Goal: Task Accomplishment & Management: Complete application form

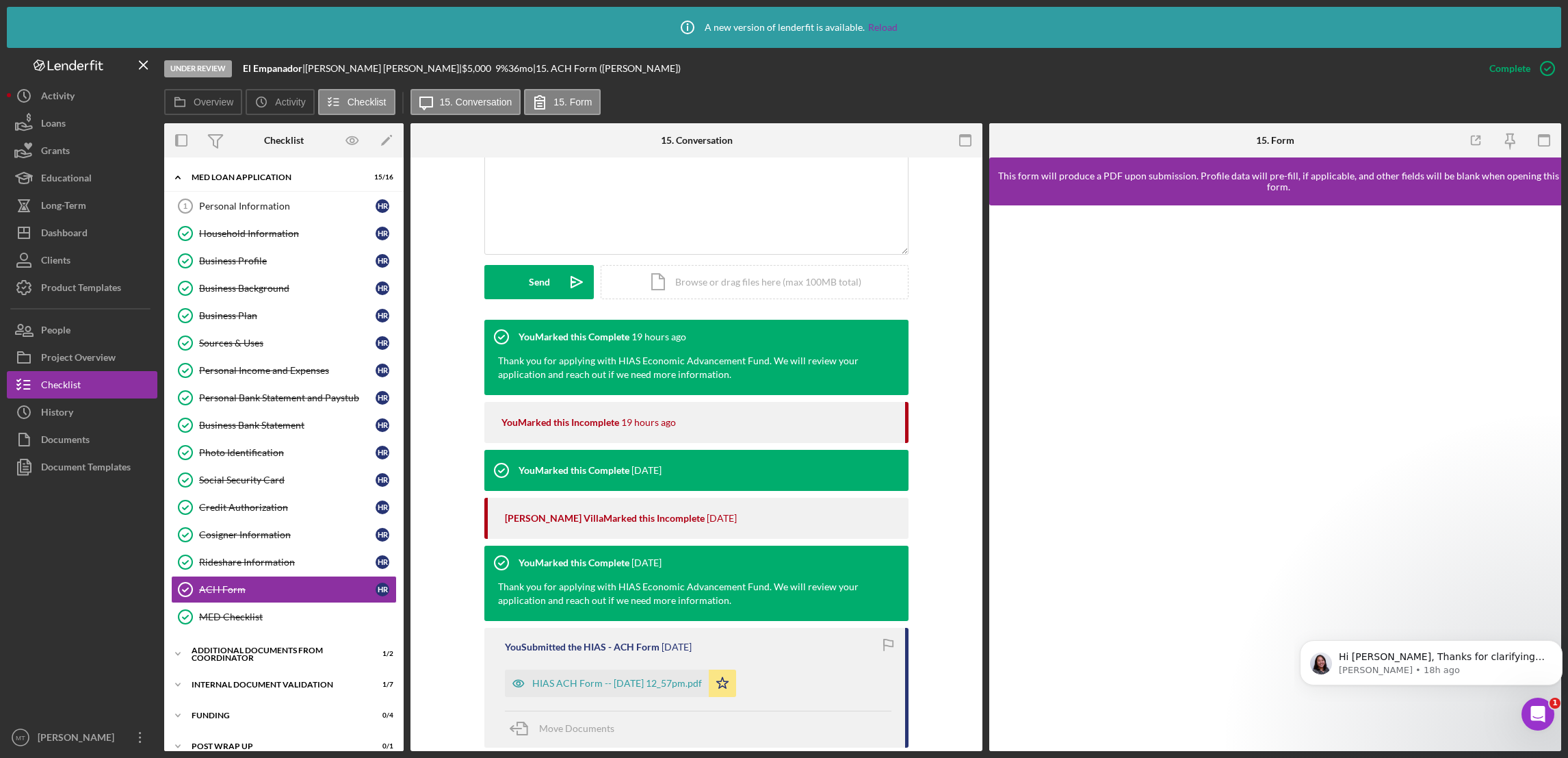
scroll to position [1895, 0]
click at [244, 594] on div "ACH Form" at bounding box center [287, 590] width 176 height 11
click at [612, 688] on div "HIAS ACH Form -- [DATE] 12_57pm.pdf" at bounding box center [618, 683] width 170 height 11
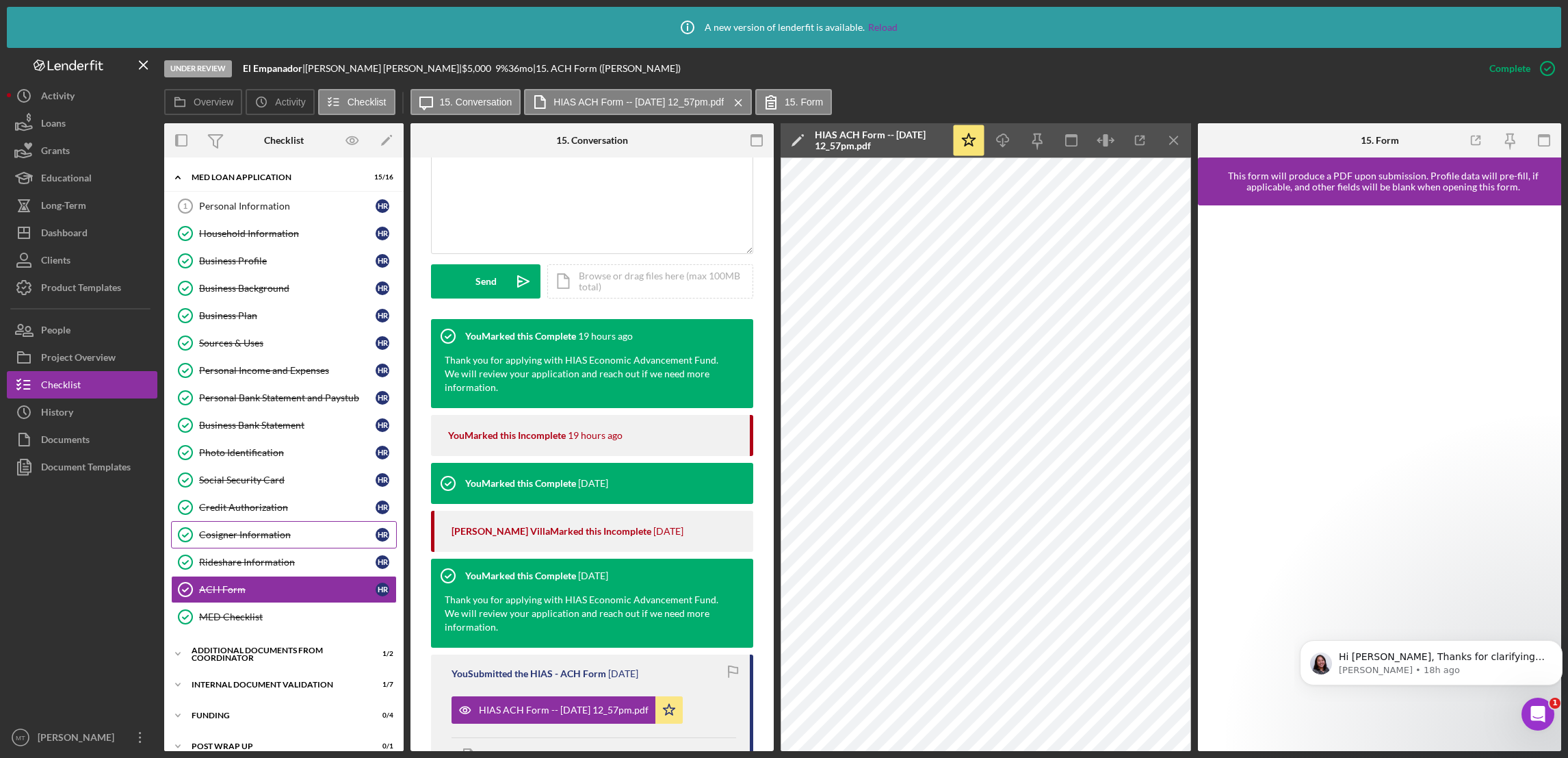
click at [225, 547] on link "Cosigner Information Cosigner Information H R" at bounding box center [283, 535] width 226 height 27
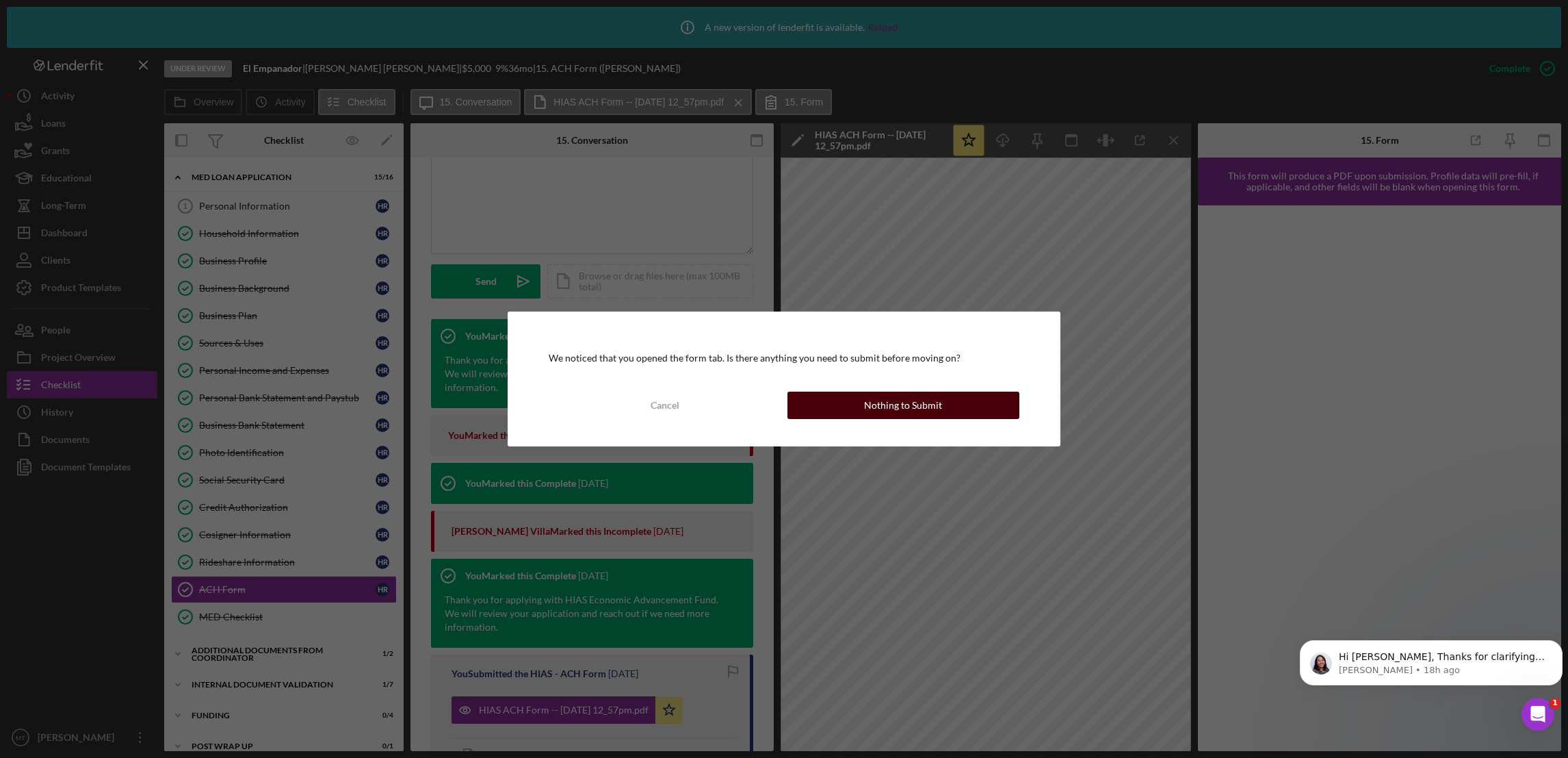
click at [910, 403] on div "Nothing to Submit" at bounding box center [903, 405] width 78 height 27
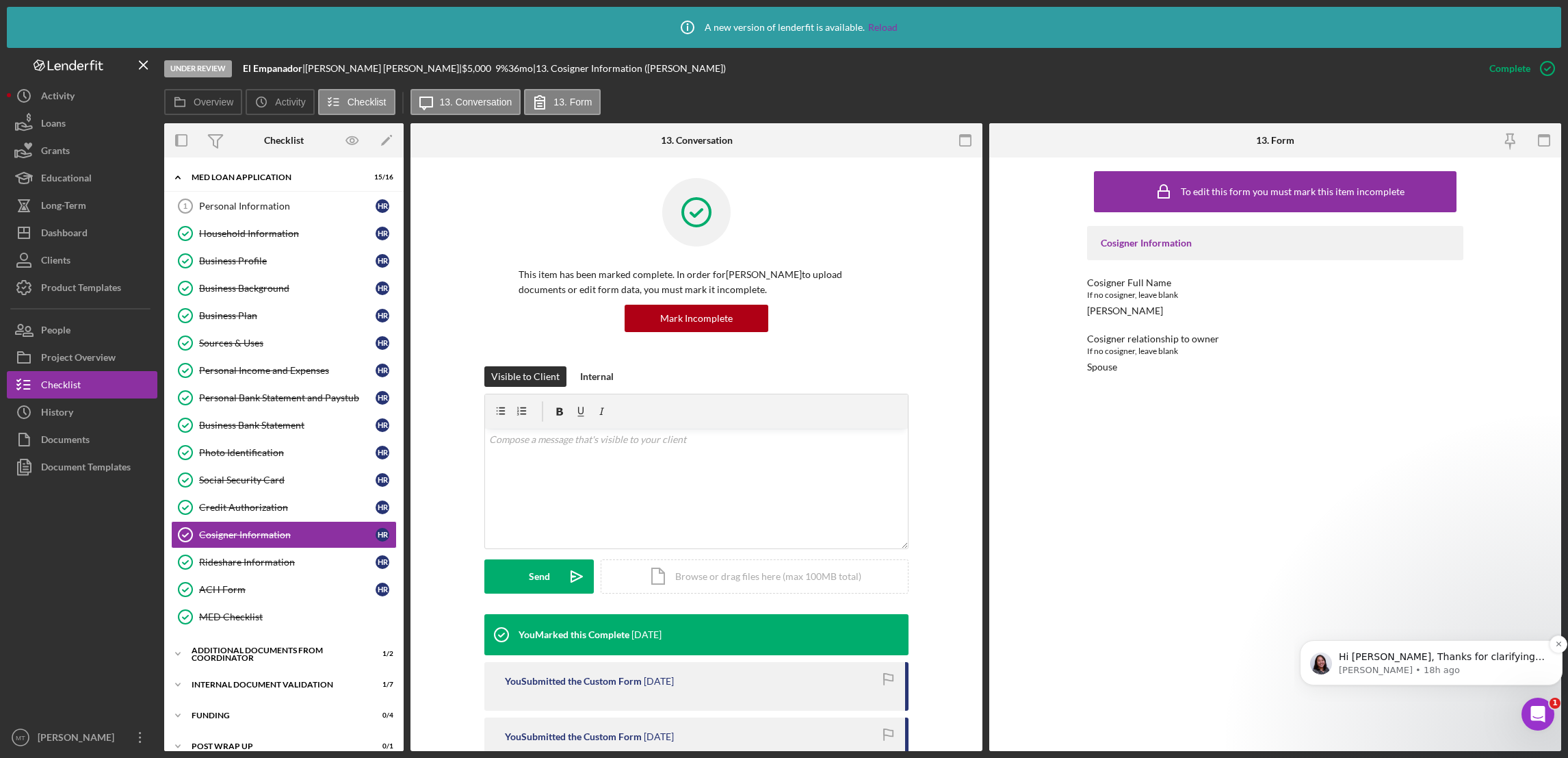
click at [1355, 667] on p "[PERSON_NAME] • 18h ago" at bounding box center [1442, 669] width 207 height 12
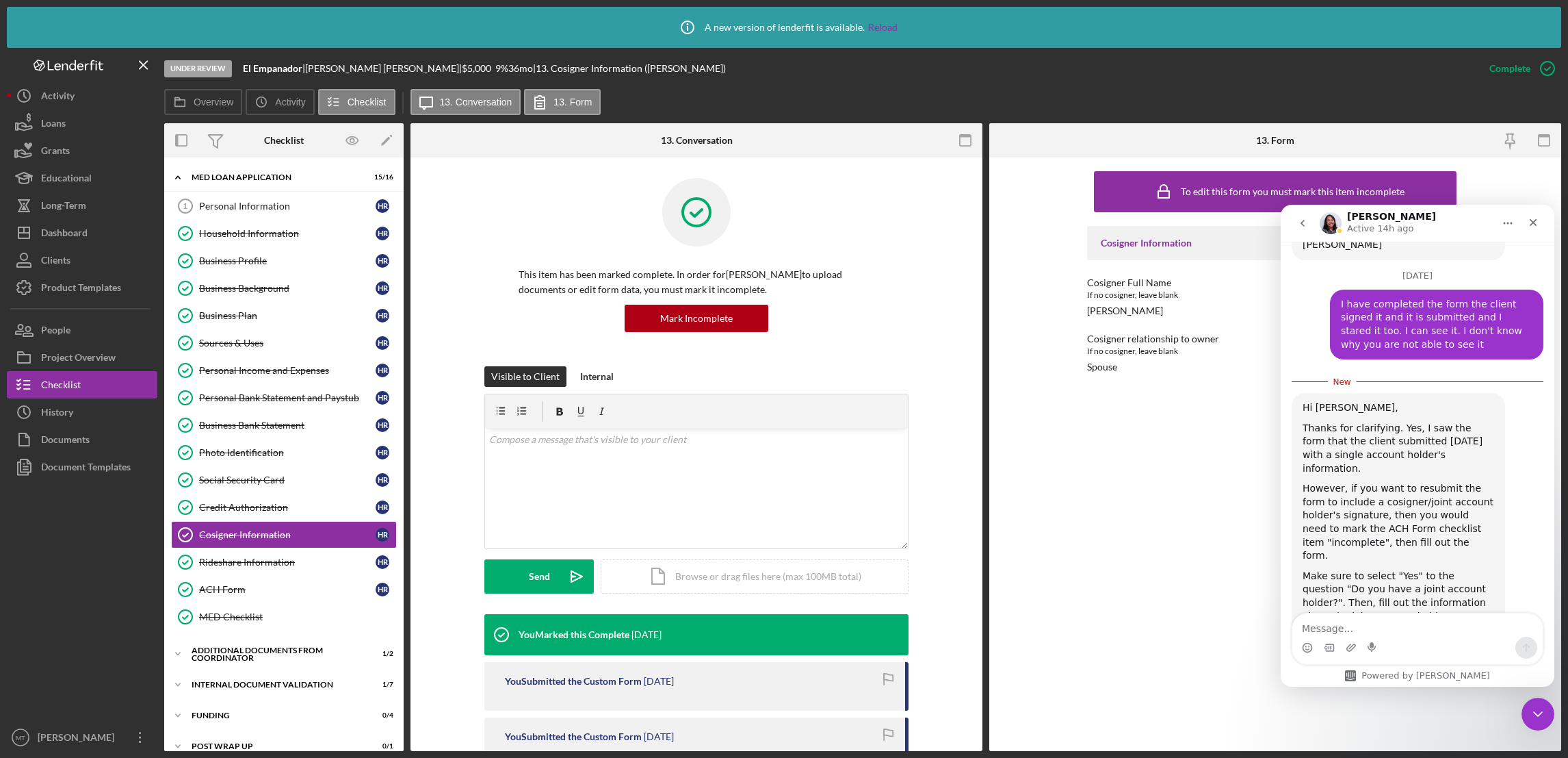
scroll to position [1917, 0]
type textarea "Hi [PERSON_NAME],"
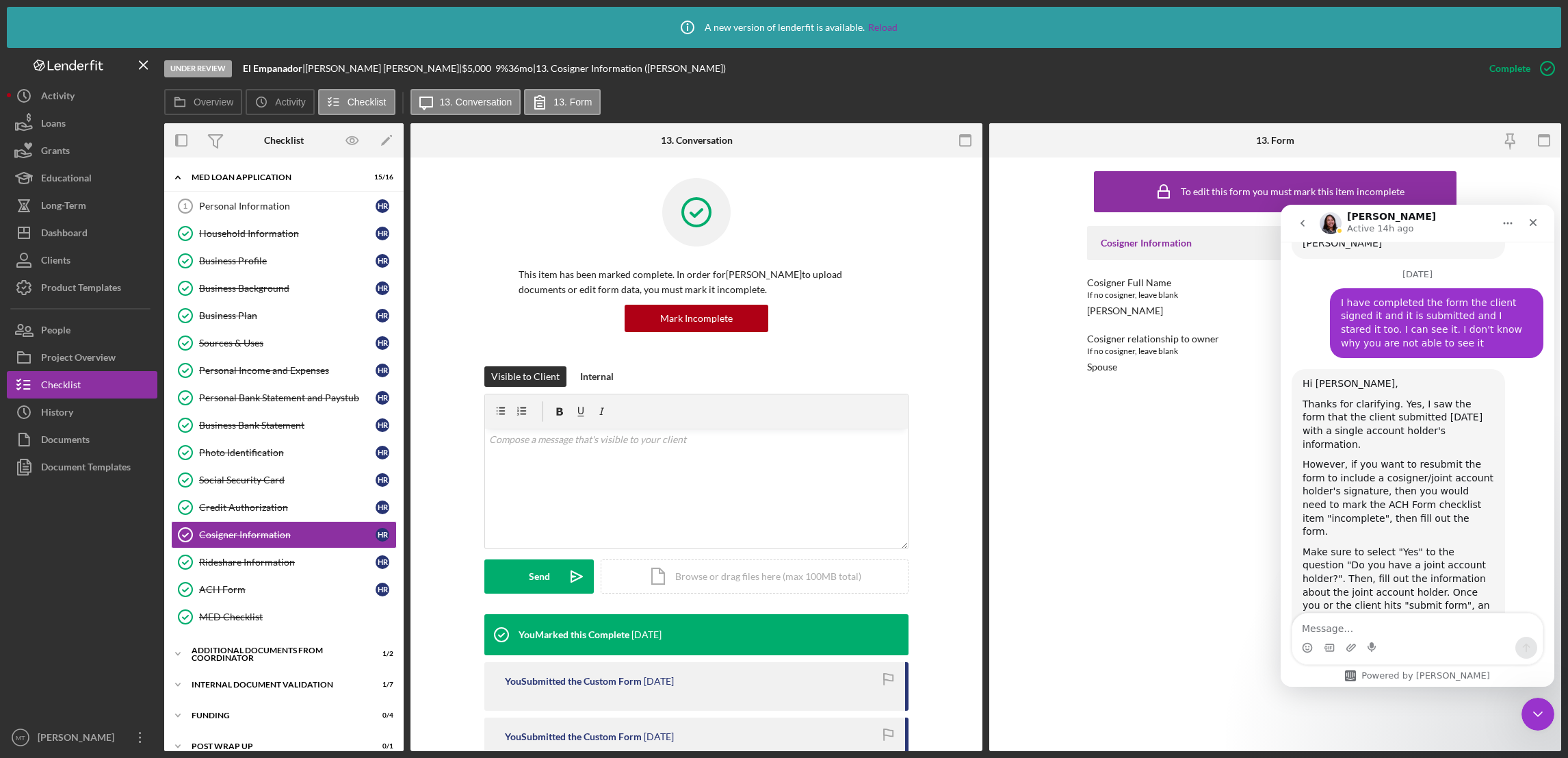
scroll to position [1954, 0]
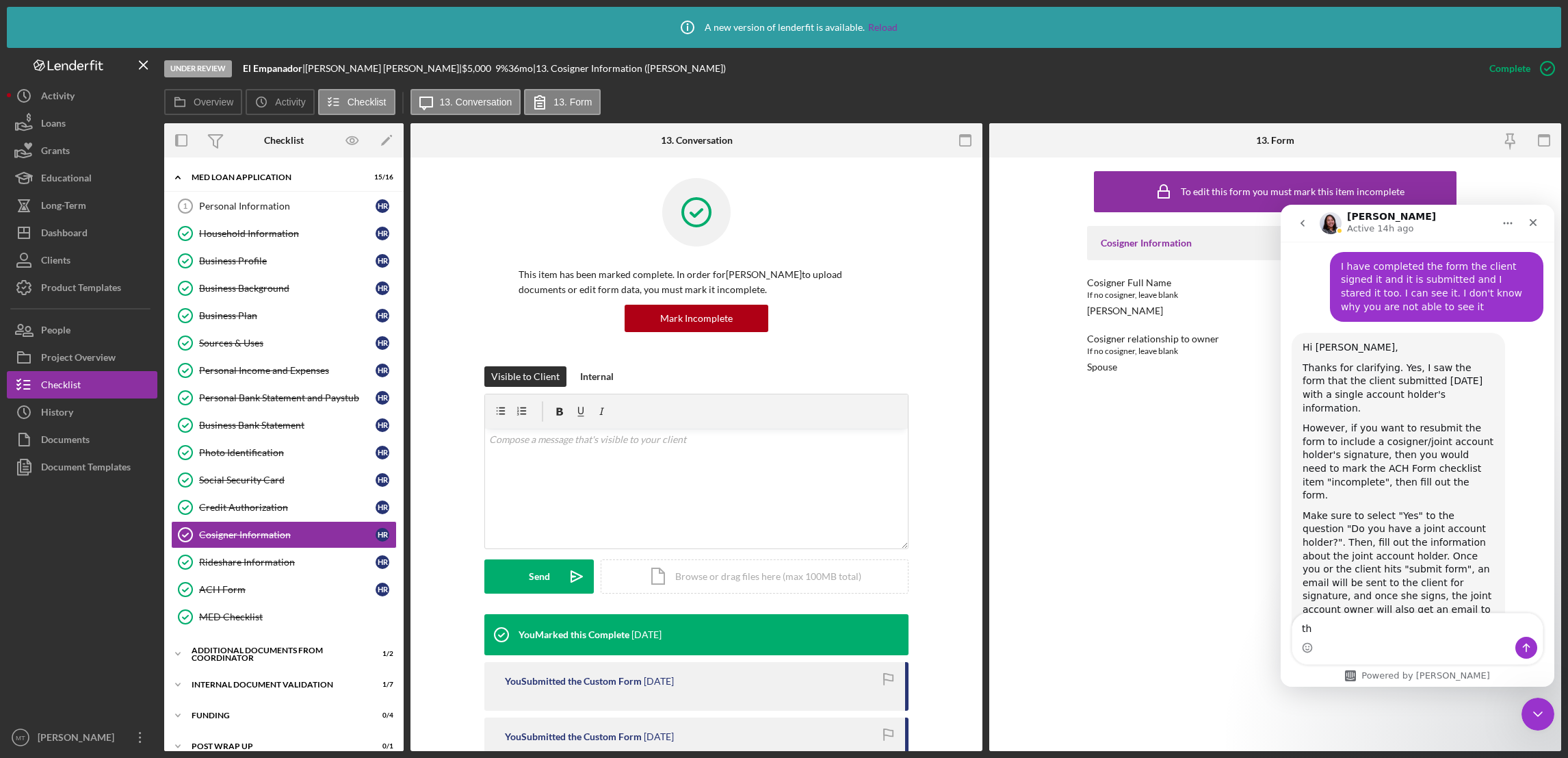
type textarea "t"
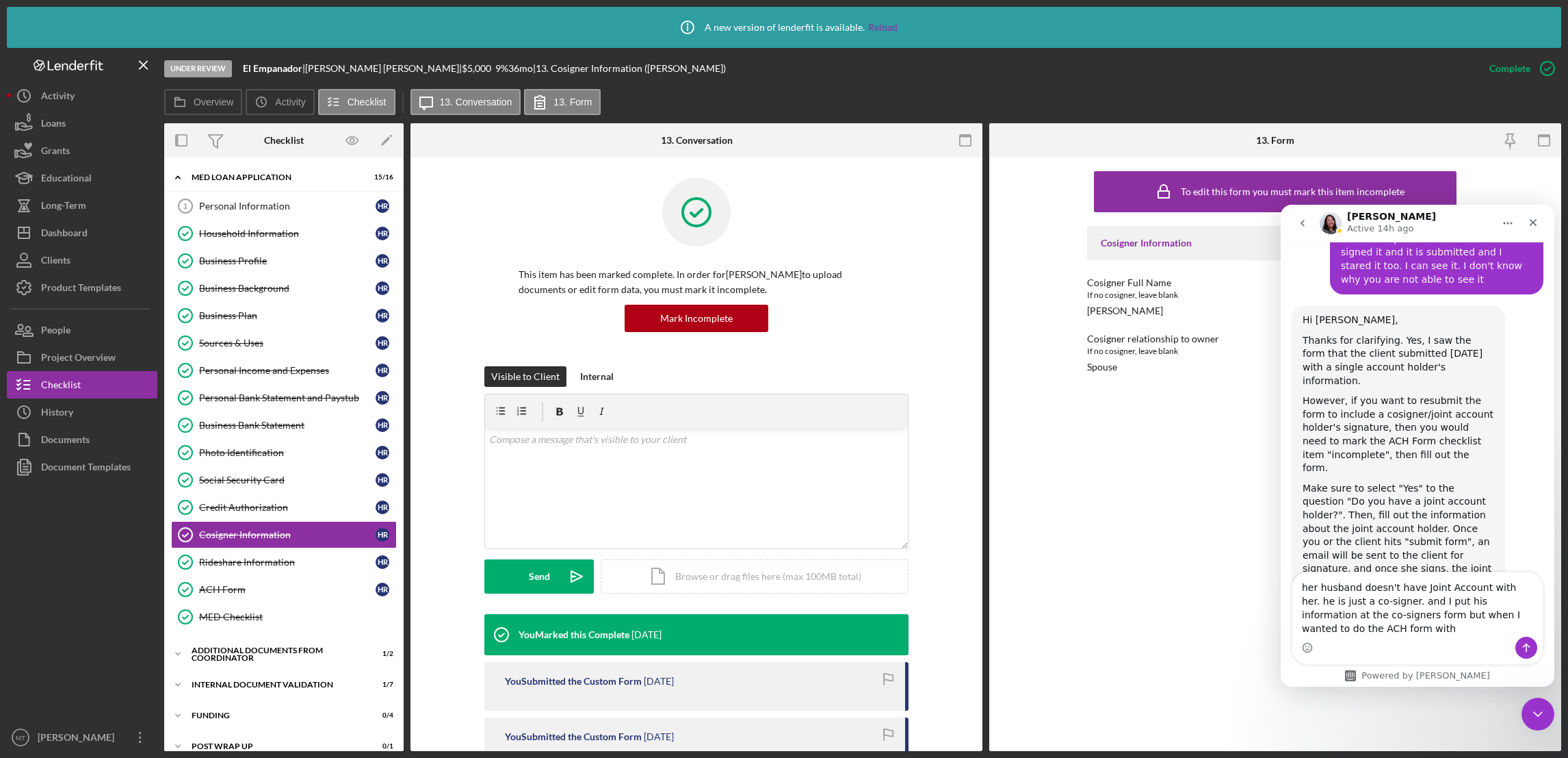
scroll to position [1995, 0]
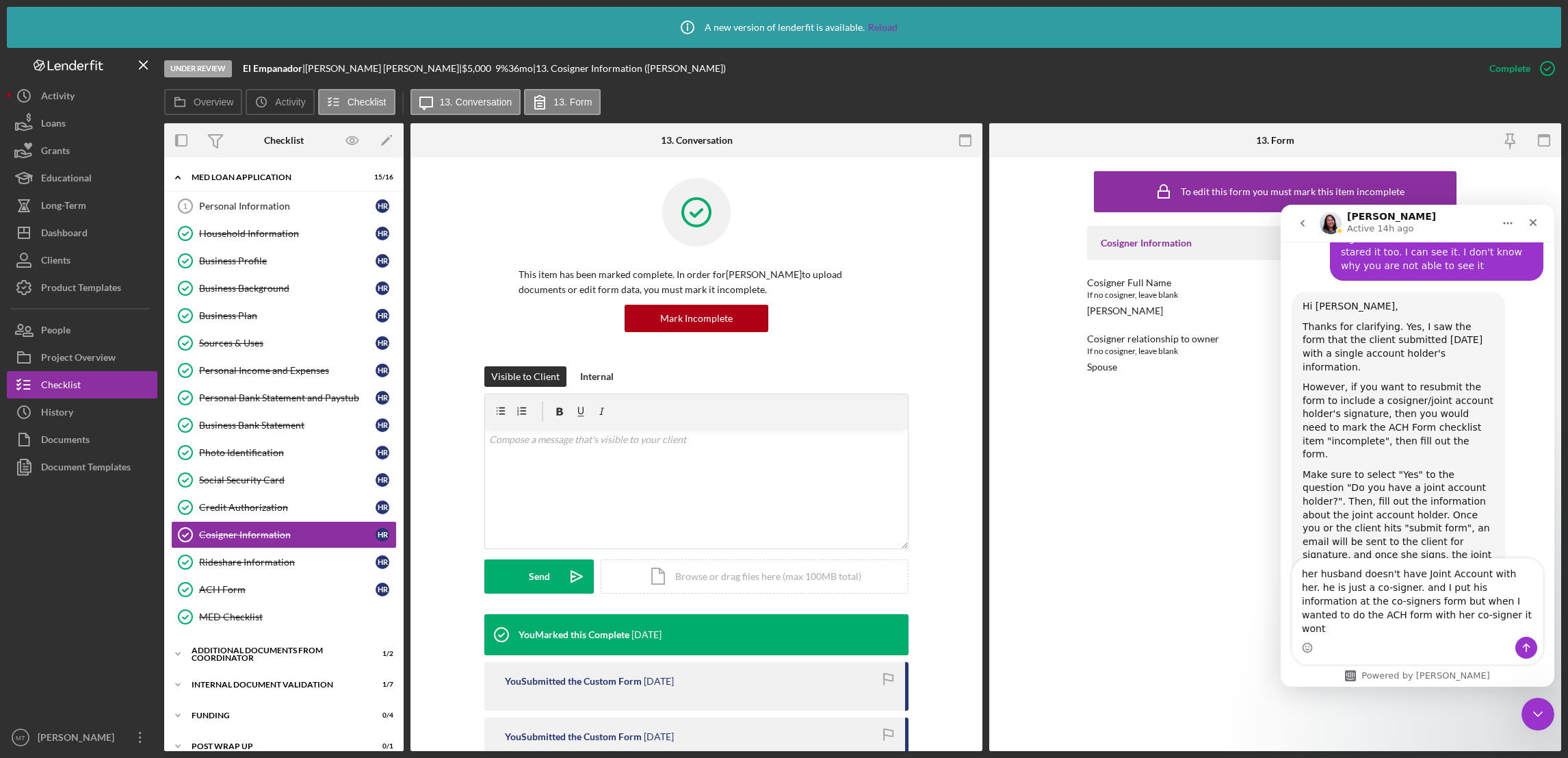
type textarea "her husband doesn't have Joint Account with her. he is just a co-signer. and I …"
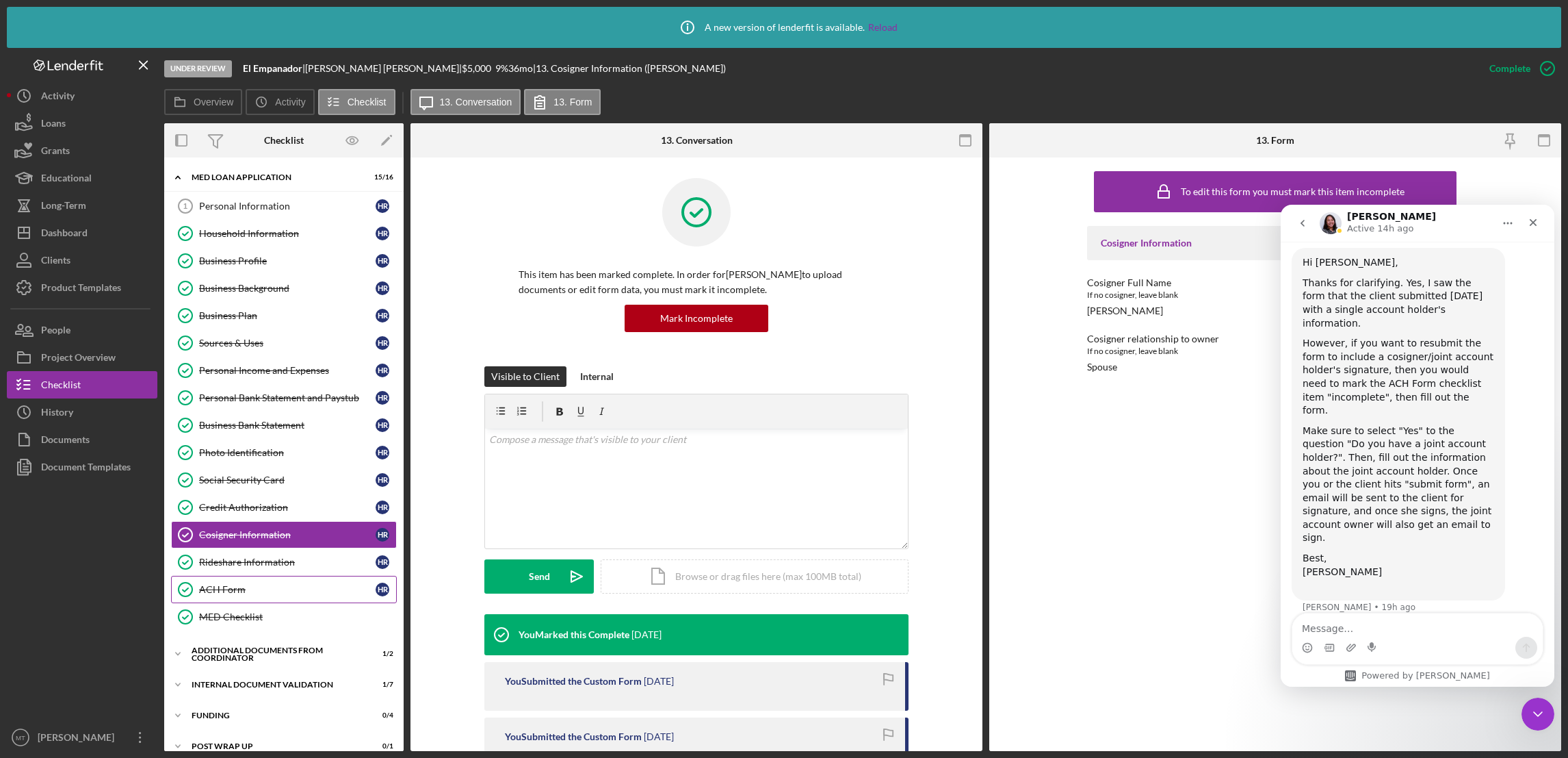
click at [236, 593] on div "ACH Form" at bounding box center [287, 590] width 176 height 11
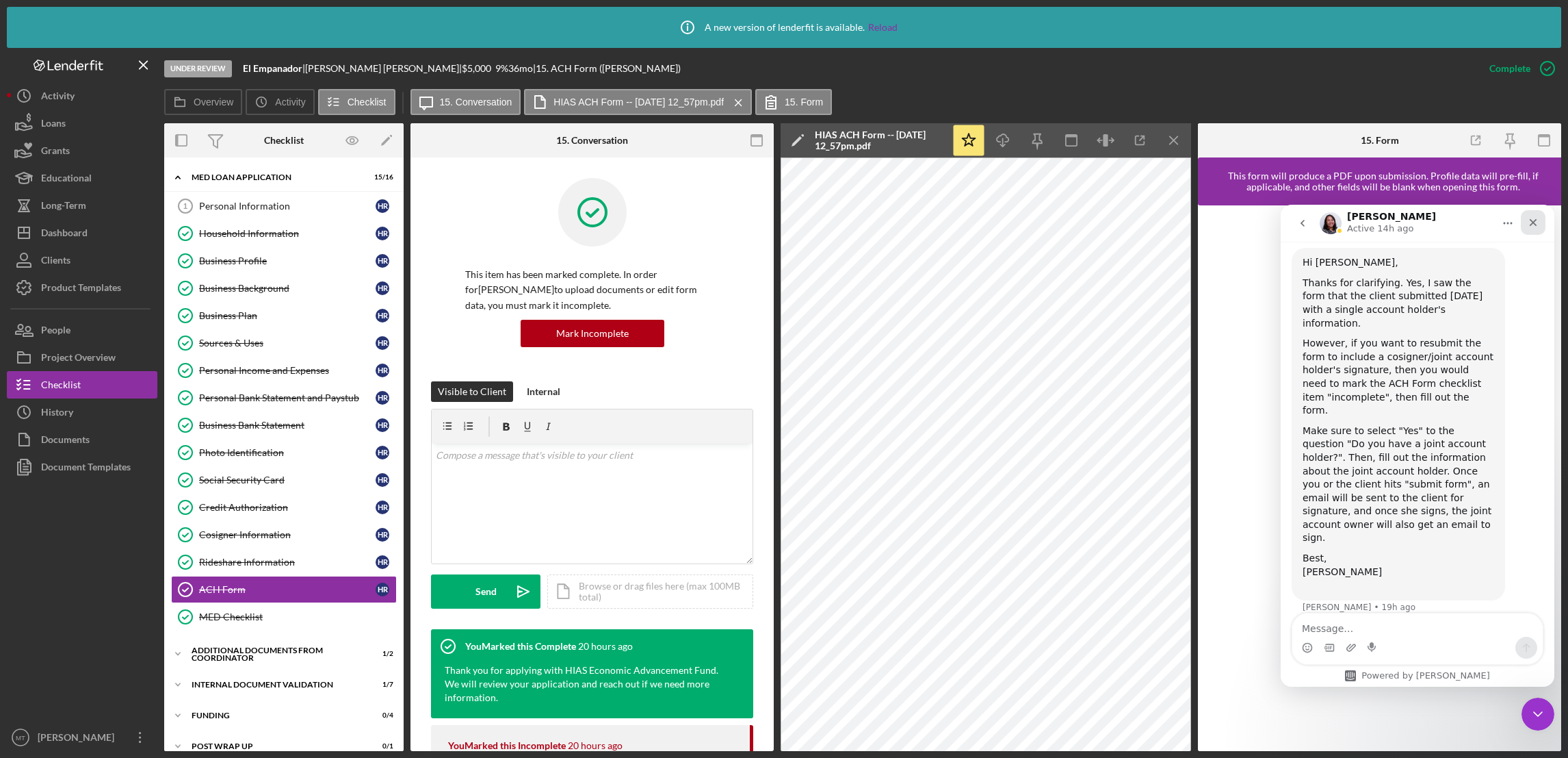
drag, startPoint x: 2810, startPoint y: 422, endPoint x: 1529, endPoint y: 216, distance: 1297.5
click at [1529, 216] on div "Close" at bounding box center [1533, 222] width 25 height 25
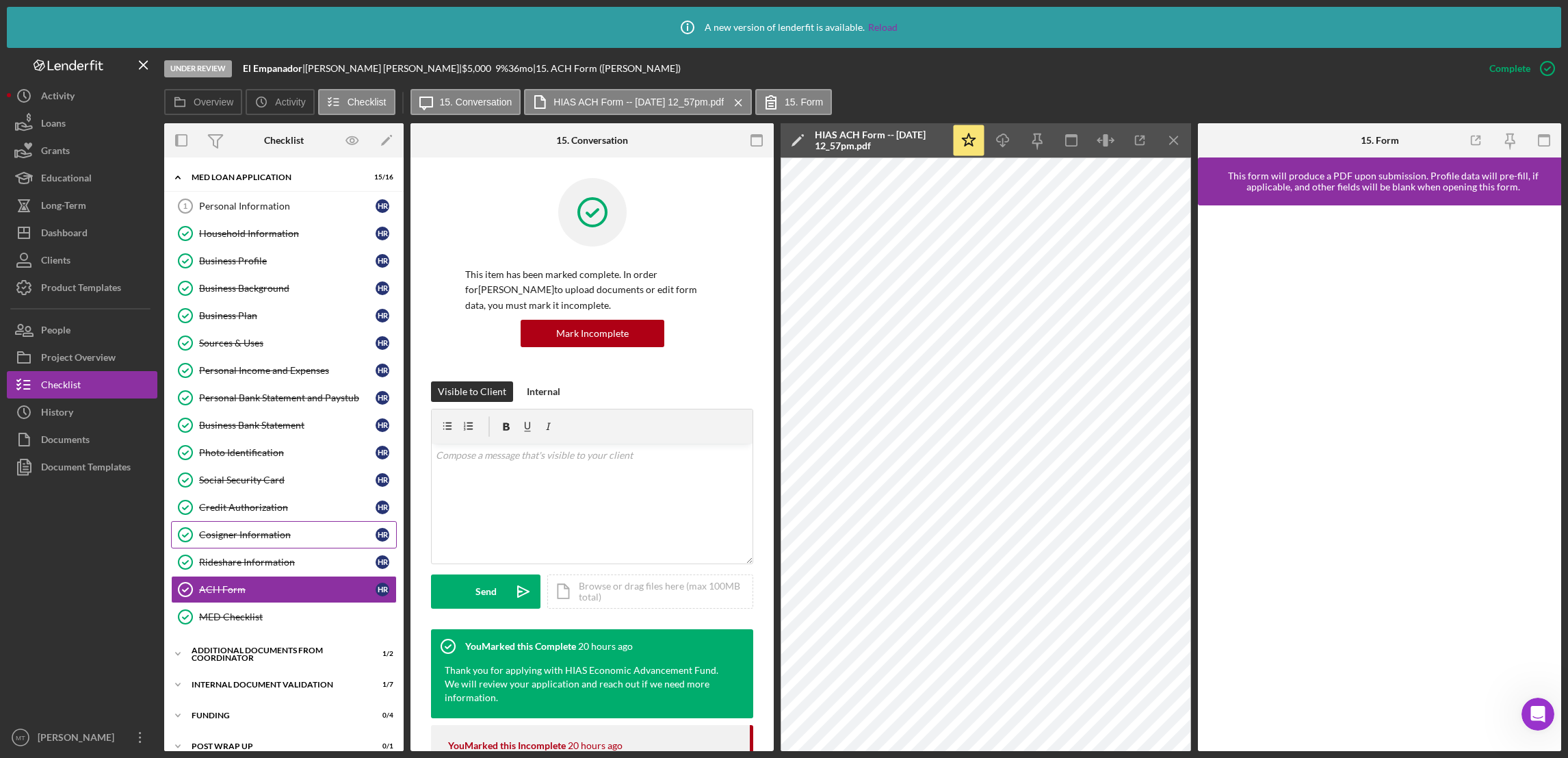
click at [238, 539] on div "Cosigner Information" at bounding box center [287, 535] width 176 height 11
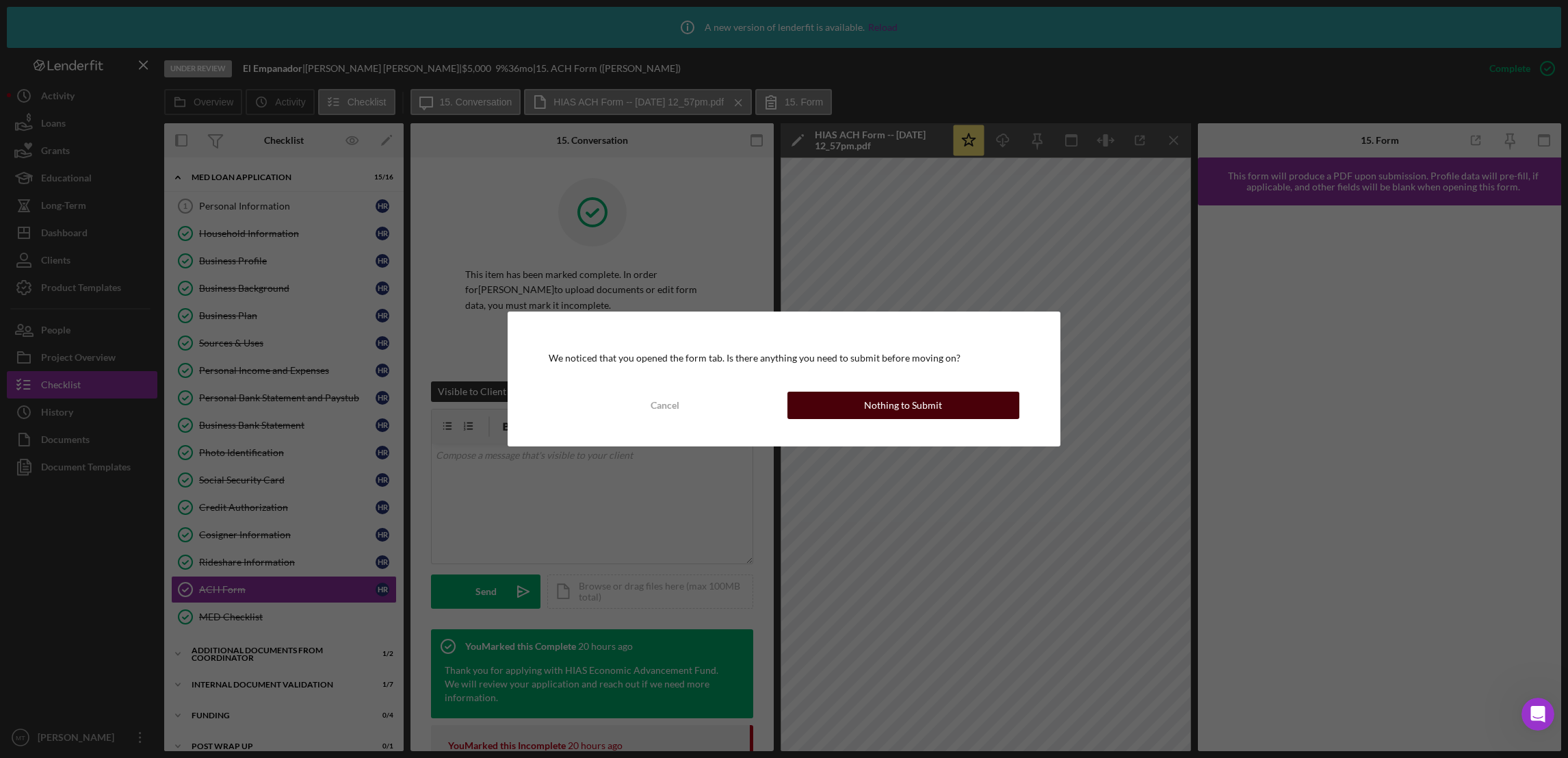
click at [846, 400] on button "Nothing to Submit" at bounding box center [904, 405] width 232 height 27
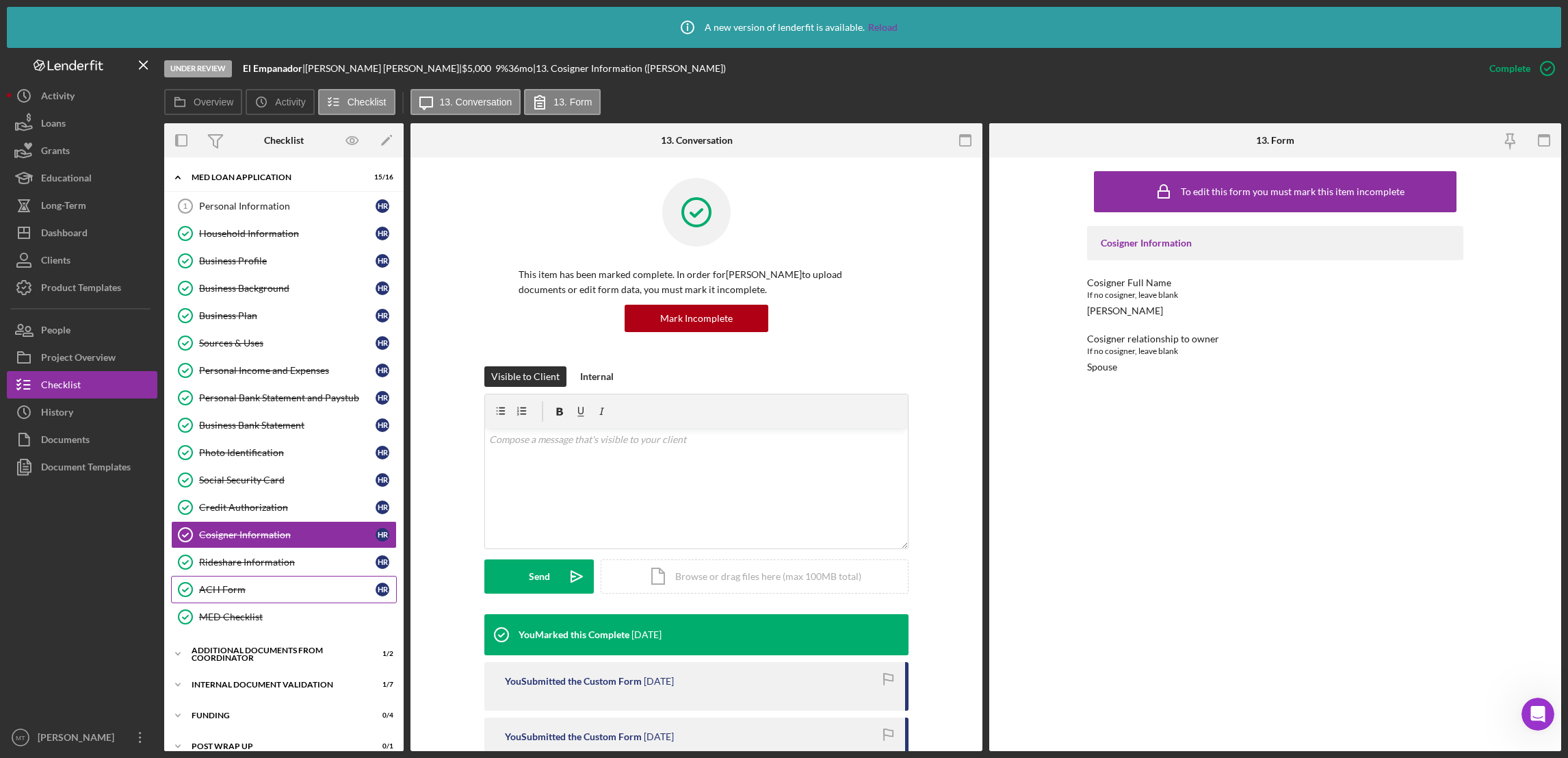
click at [249, 588] on div "ACH Form" at bounding box center [287, 590] width 176 height 11
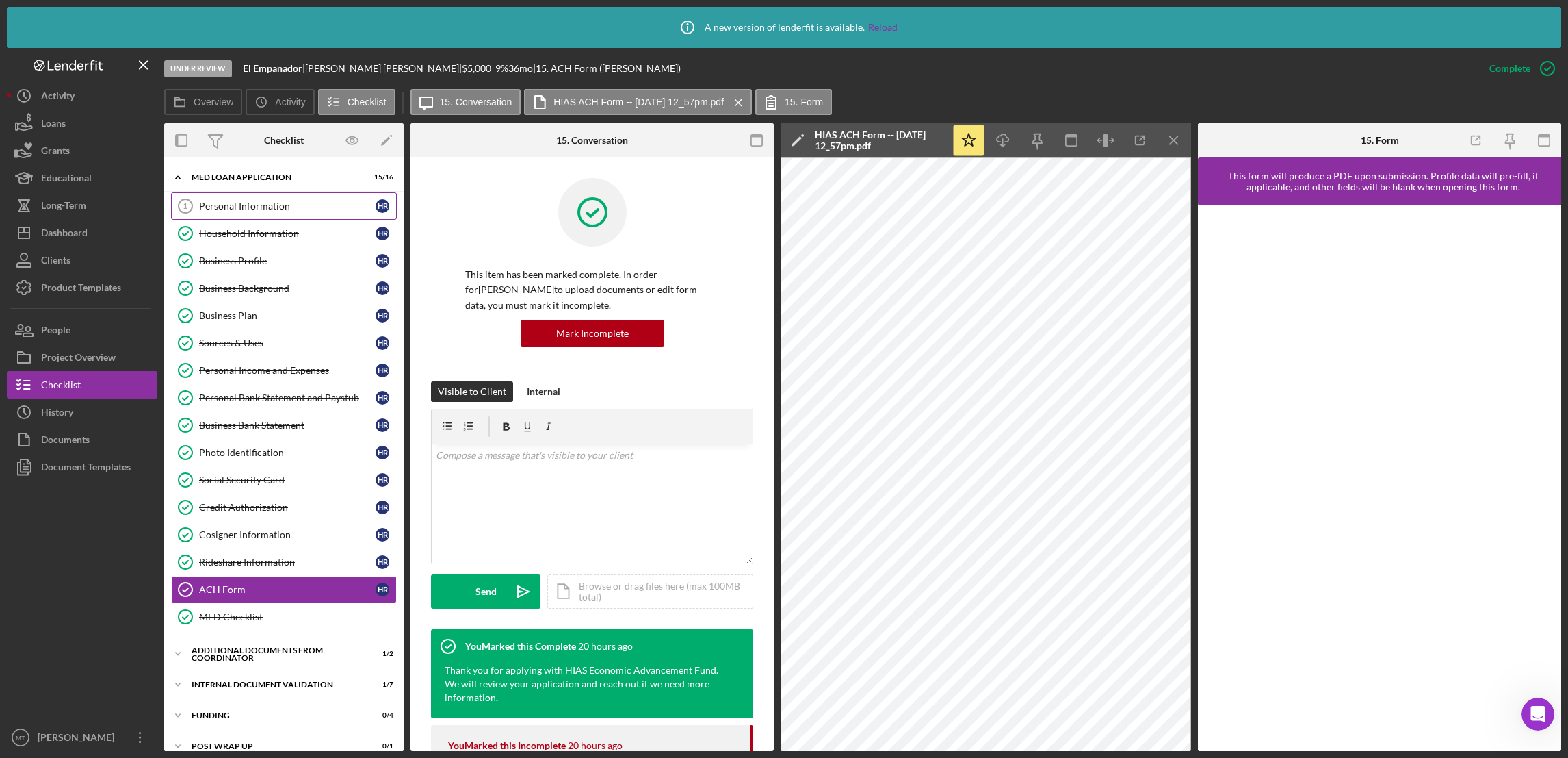
click at [241, 205] on div "Personal Information" at bounding box center [287, 206] width 176 height 11
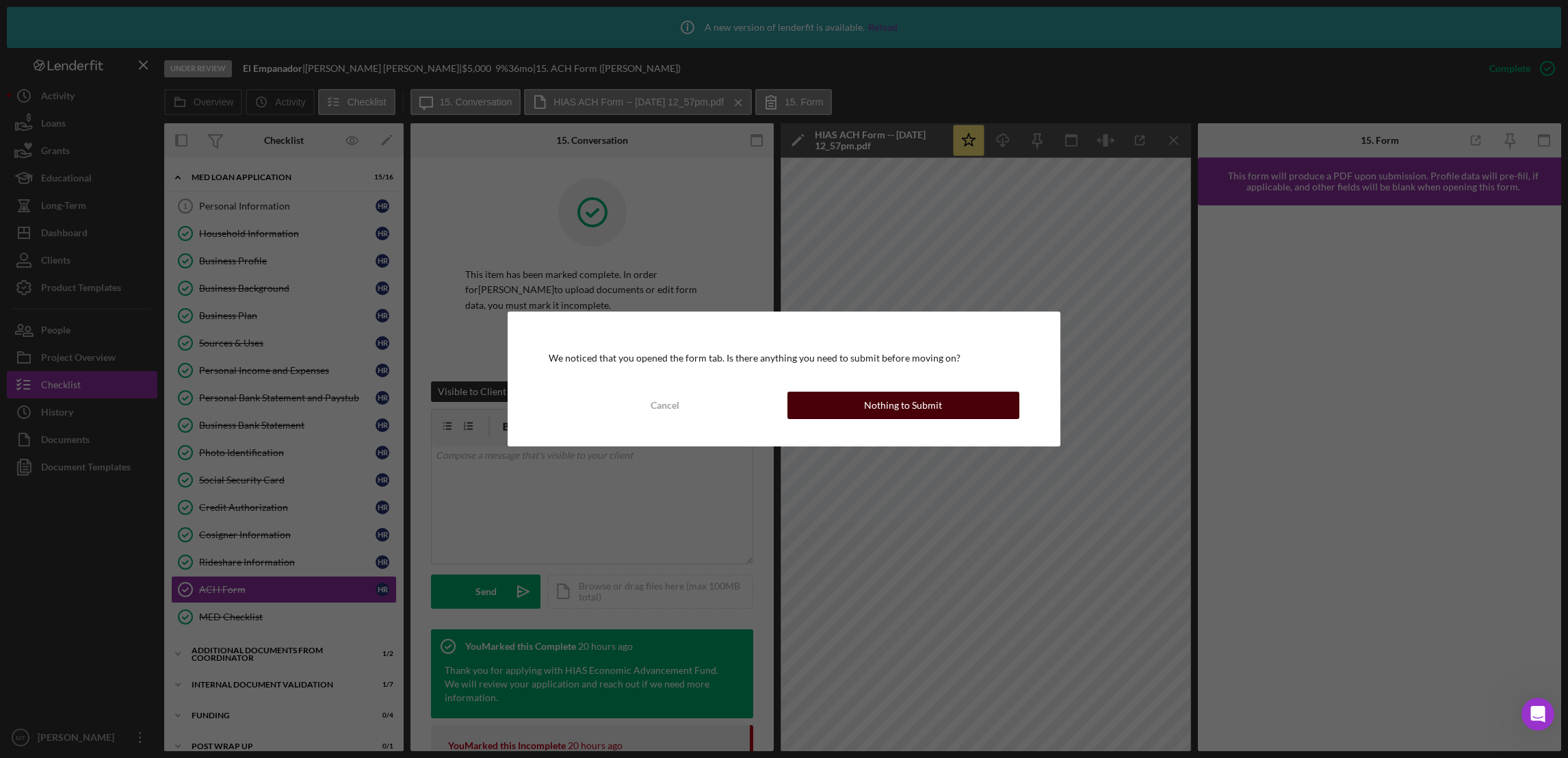
click at [908, 408] on div "Nothing to Submit" at bounding box center [903, 405] width 78 height 27
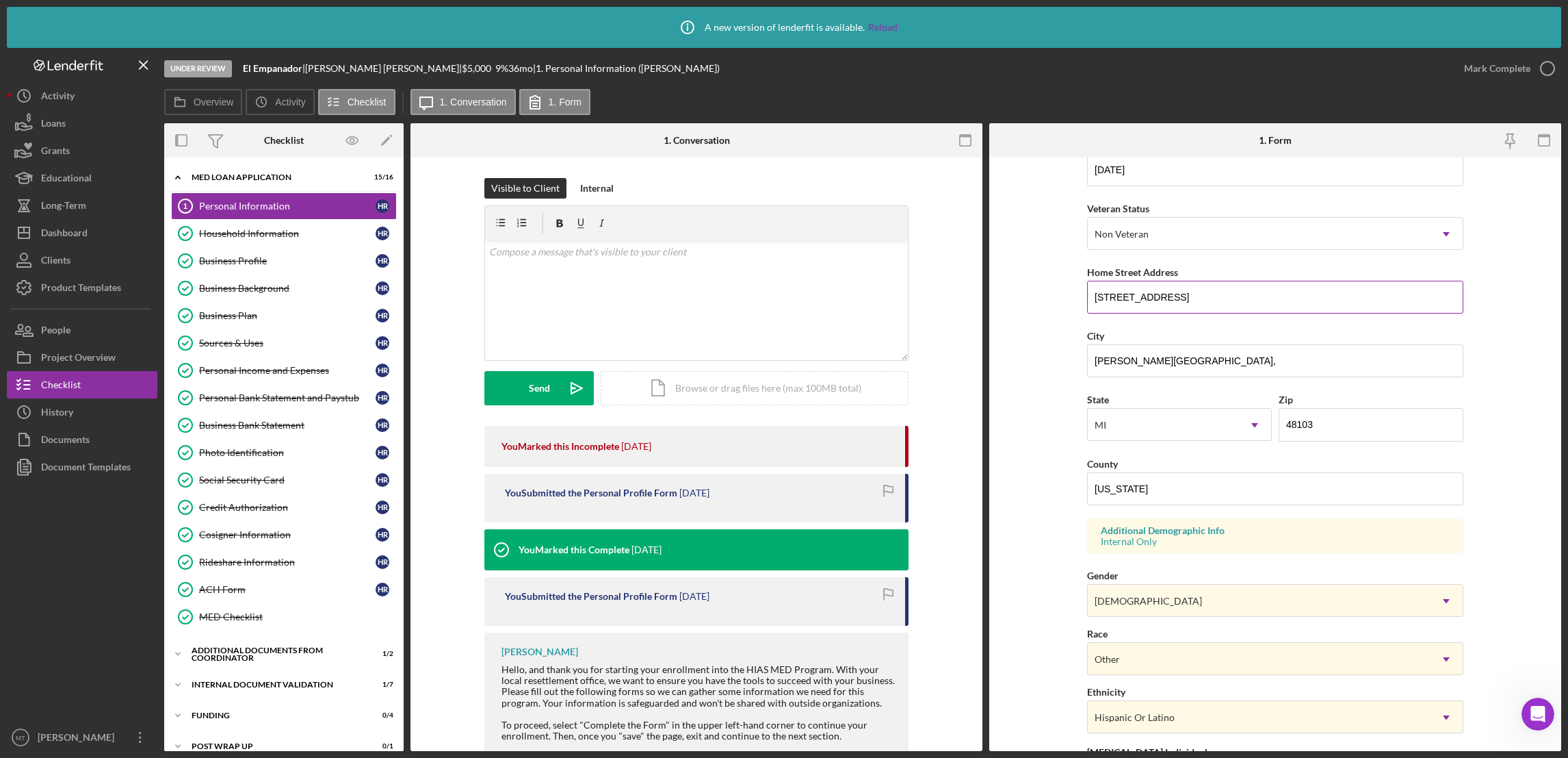
scroll to position [321, 0]
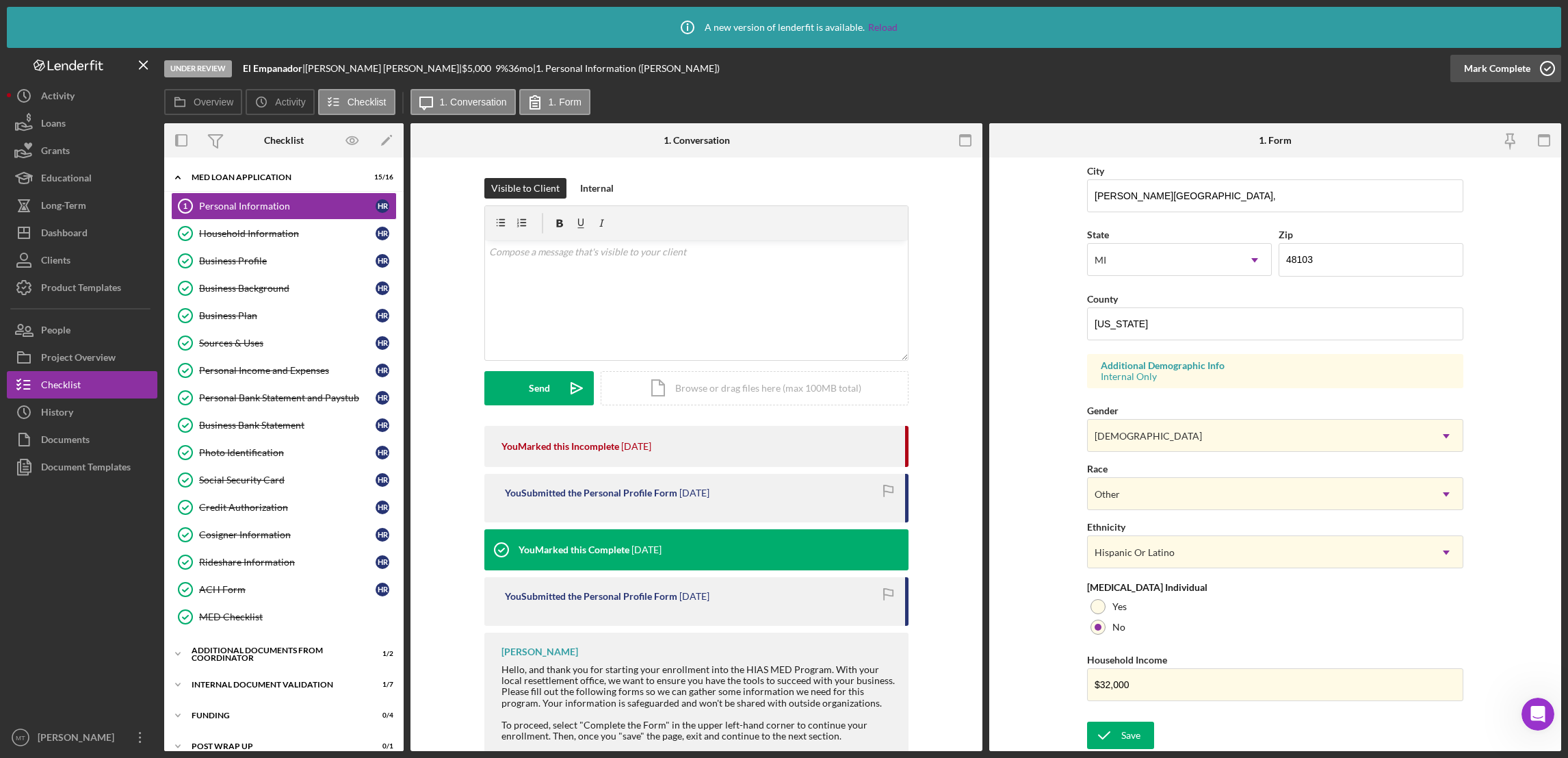
click at [1491, 67] on div "Mark Complete" at bounding box center [1497, 69] width 67 height 27
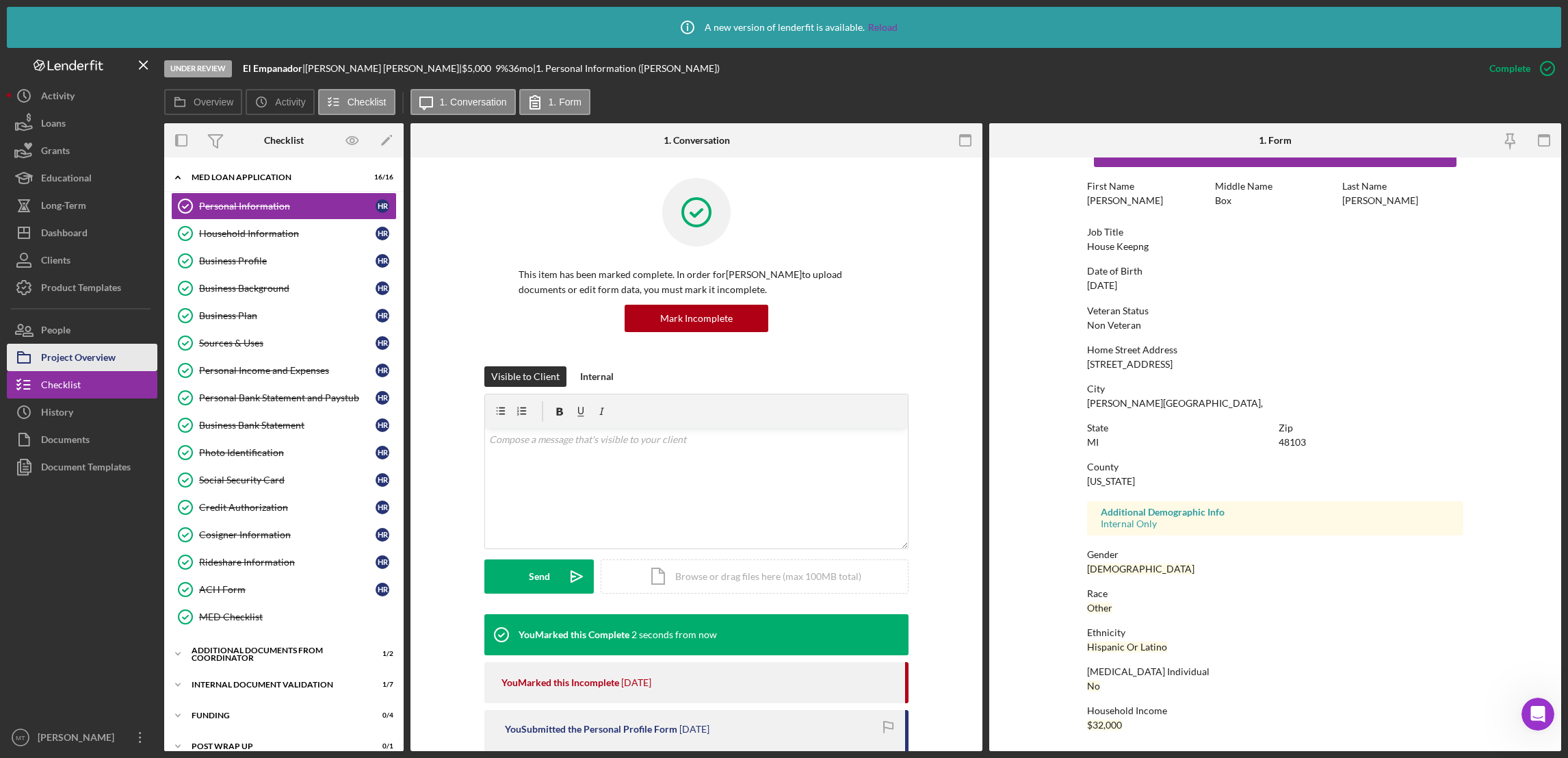
scroll to position [45, 0]
